Goal: Task Accomplishment & Management: Manage account settings

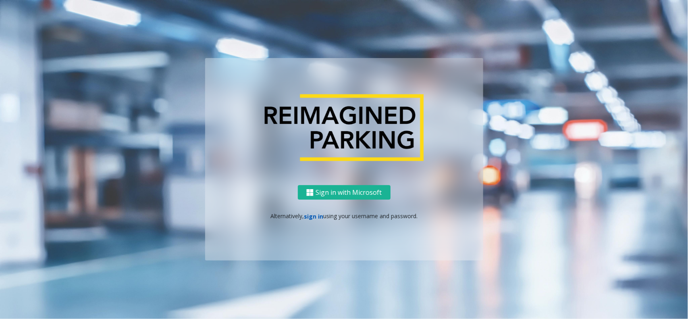
click at [317, 218] on link "sign in" at bounding box center [313, 216] width 19 height 8
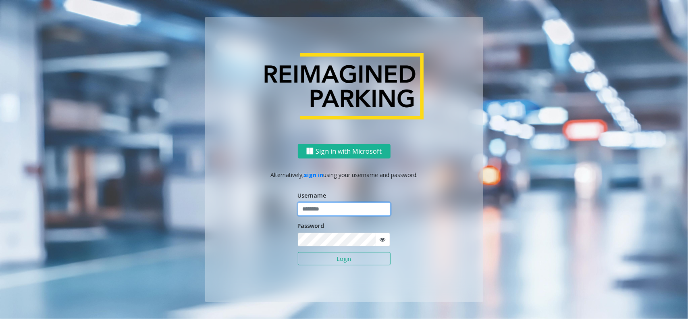
click at [316, 210] on input "text" at bounding box center [344, 209] width 93 height 14
type input "**********"
click at [298, 252] on button "Login" at bounding box center [344, 259] width 93 height 14
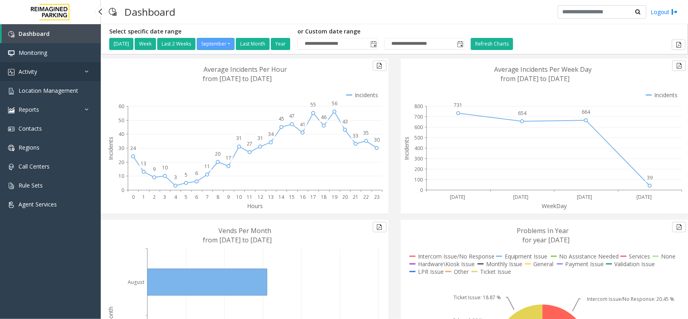
click at [61, 77] on link "Activity" at bounding box center [50, 71] width 101 height 19
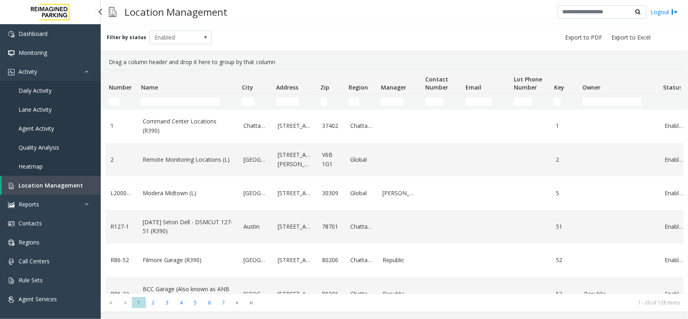
click at [25, 129] on span "Agent Activity" at bounding box center [36, 129] width 35 height 8
